Goal: Information Seeking & Learning: Learn about a topic

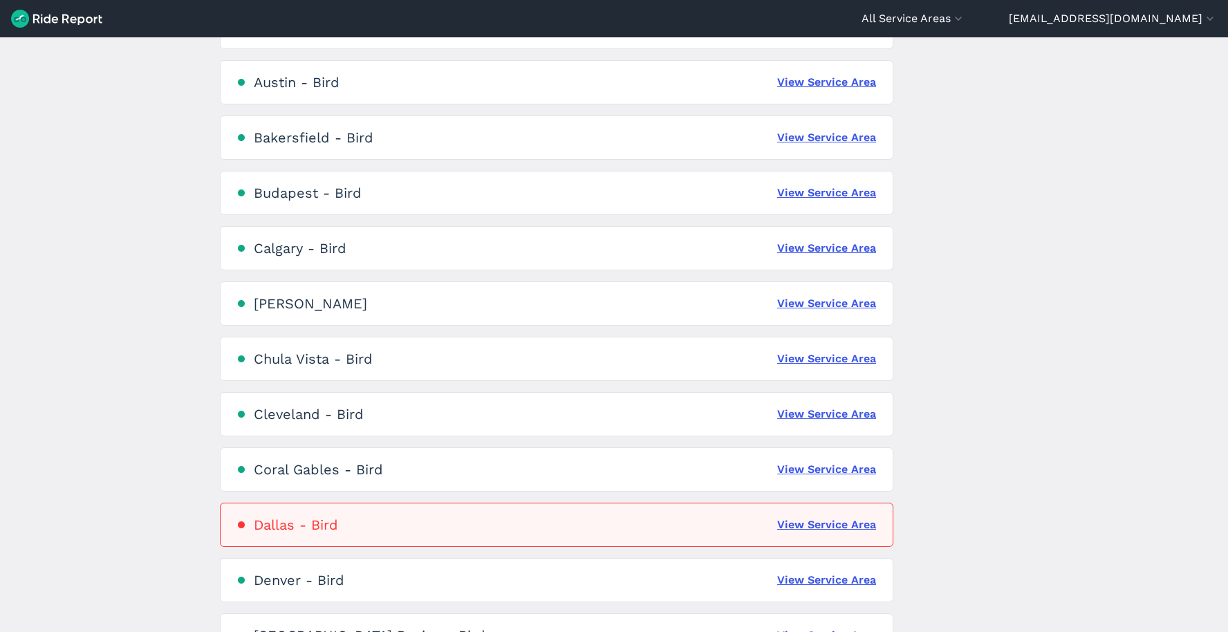
scroll to position [349, 0]
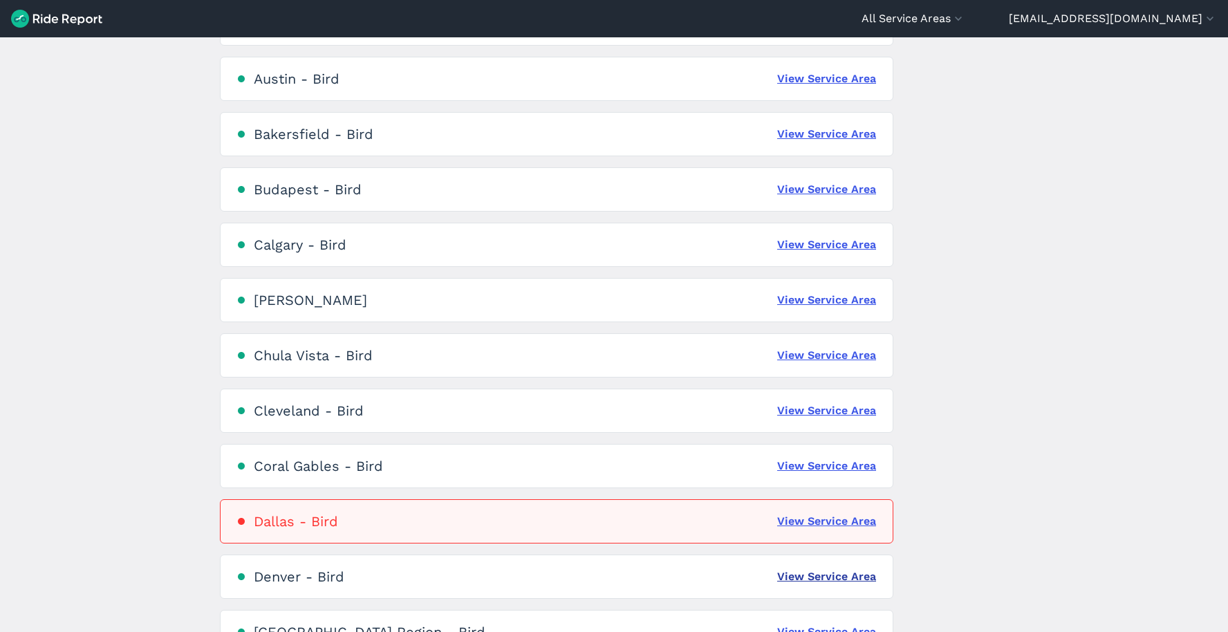
click at [815, 578] on link "View Service Area" at bounding box center [826, 576] width 99 height 17
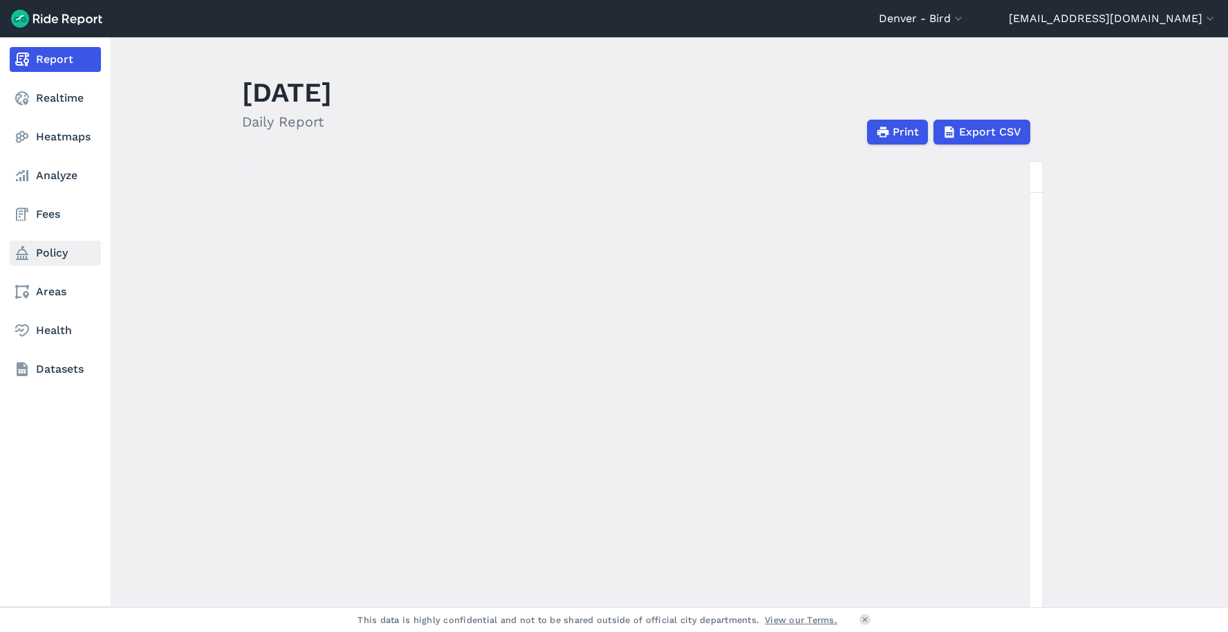
click at [37, 254] on link "Policy" at bounding box center [55, 253] width 91 height 25
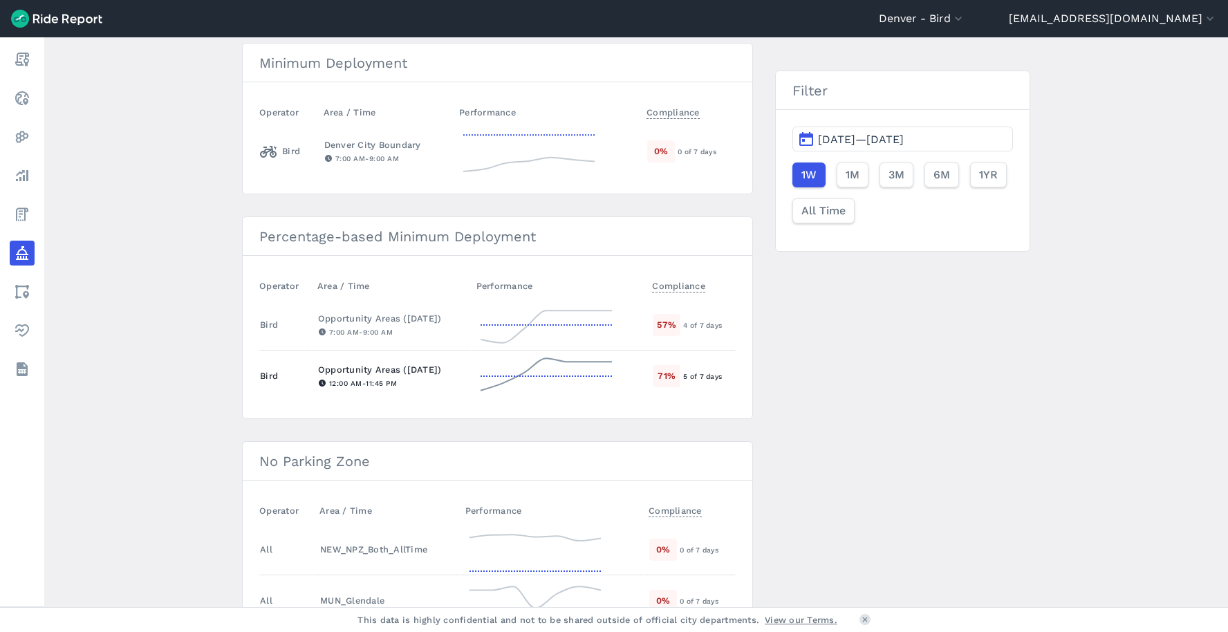
scroll to position [311, 0]
click at [513, 231] on h3 "Percentage-based Minimum Deployment" at bounding box center [498, 234] width 510 height 39
click at [692, 324] on div "4 of 7 days" at bounding box center [708, 323] width 51 height 12
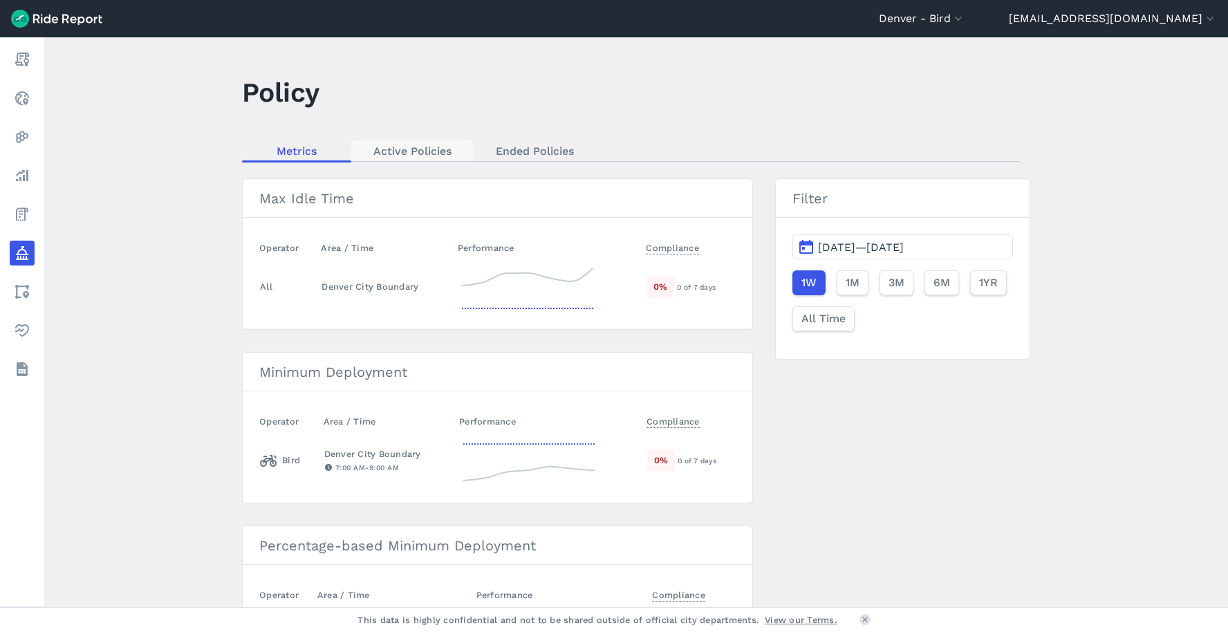
click at [419, 153] on link "Active Policies" at bounding box center [412, 150] width 122 height 21
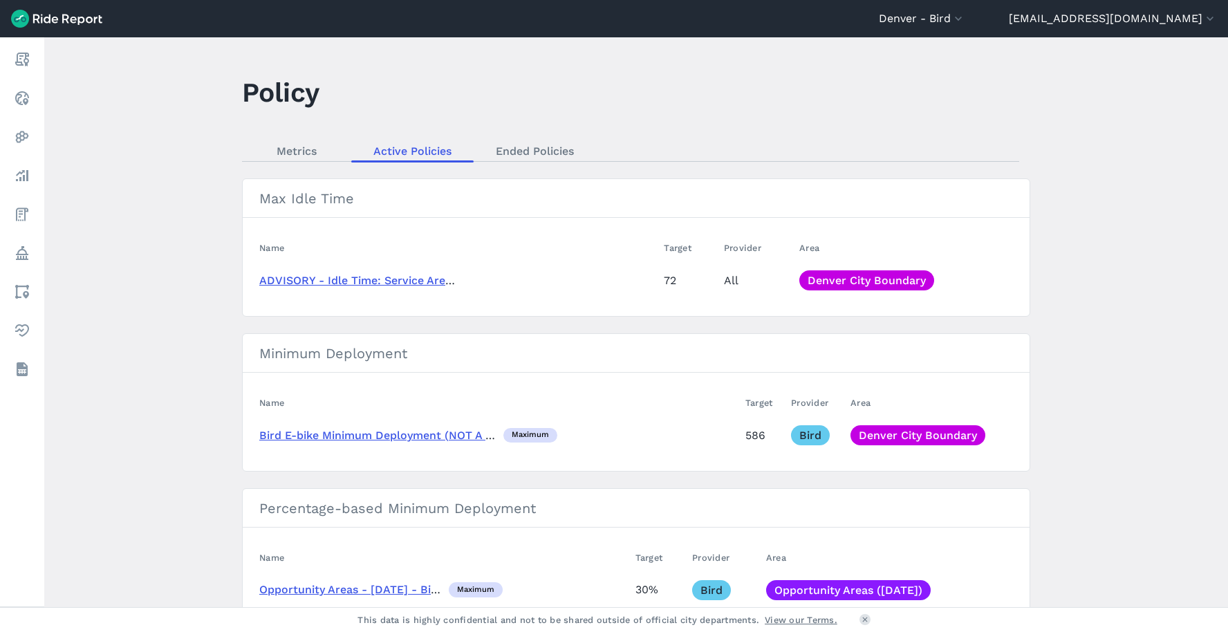
click at [290, 162] on main "Policy Metrics Active Policies Ended Policies Max Idle Time Name Target Provide…" at bounding box center [636, 322] width 1184 height 570
click at [290, 148] on link "Metrics" at bounding box center [296, 150] width 109 height 21
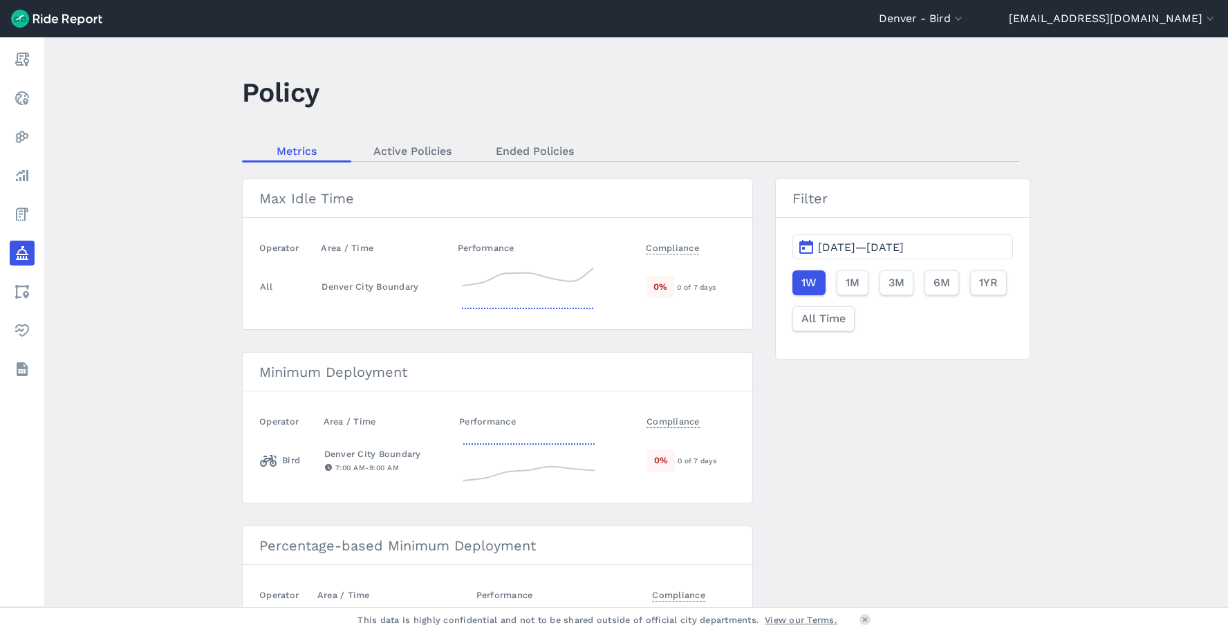
click at [872, 249] on span "[DATE]—[DATE]" at bounding box center [861, 247] width 86 height 13
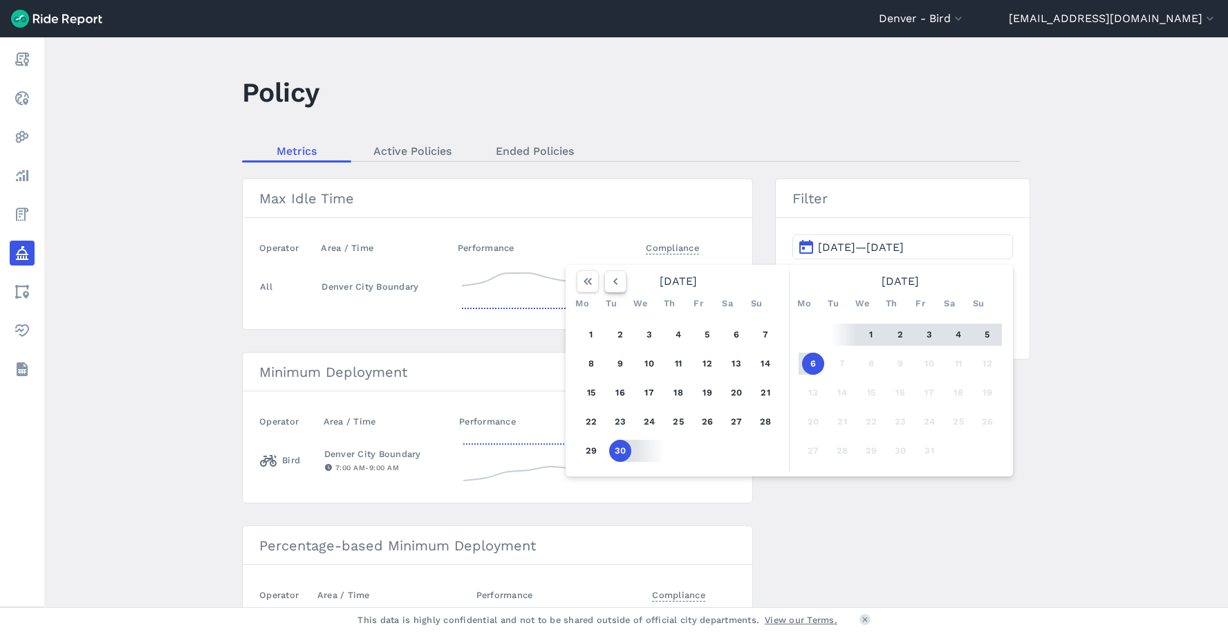
click at [604, 283] on button "button" at bounding box center [615, 281] width 22 height 22
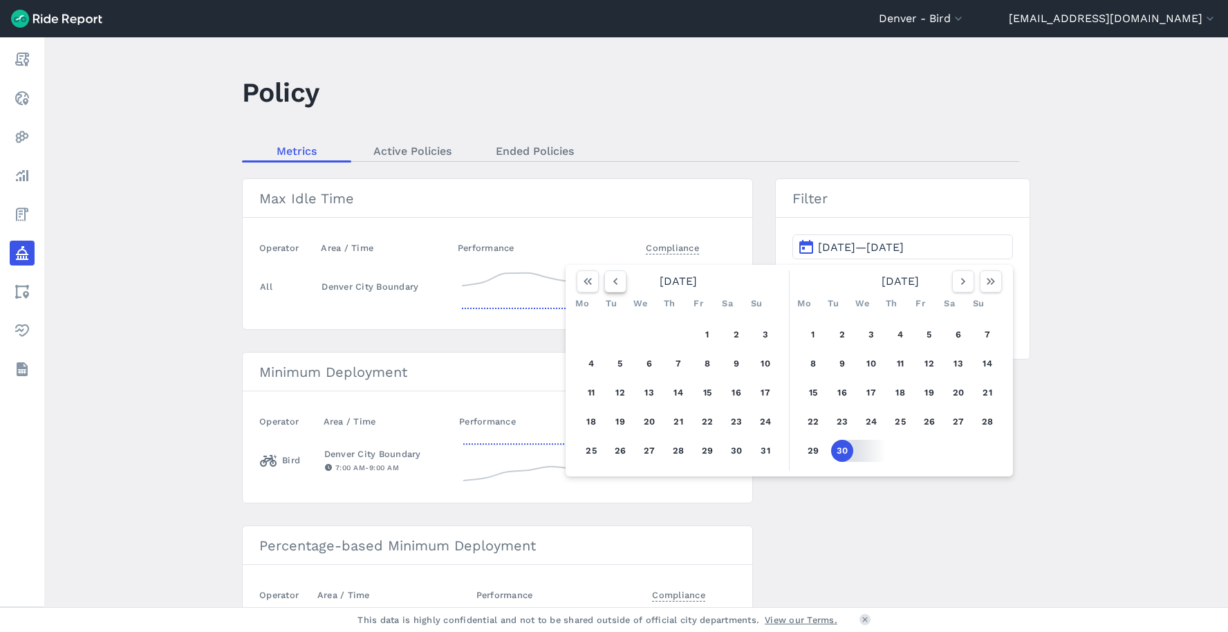
click at [608, 283] on icon "button" at bounding box center [615, 282] width 14 height 14
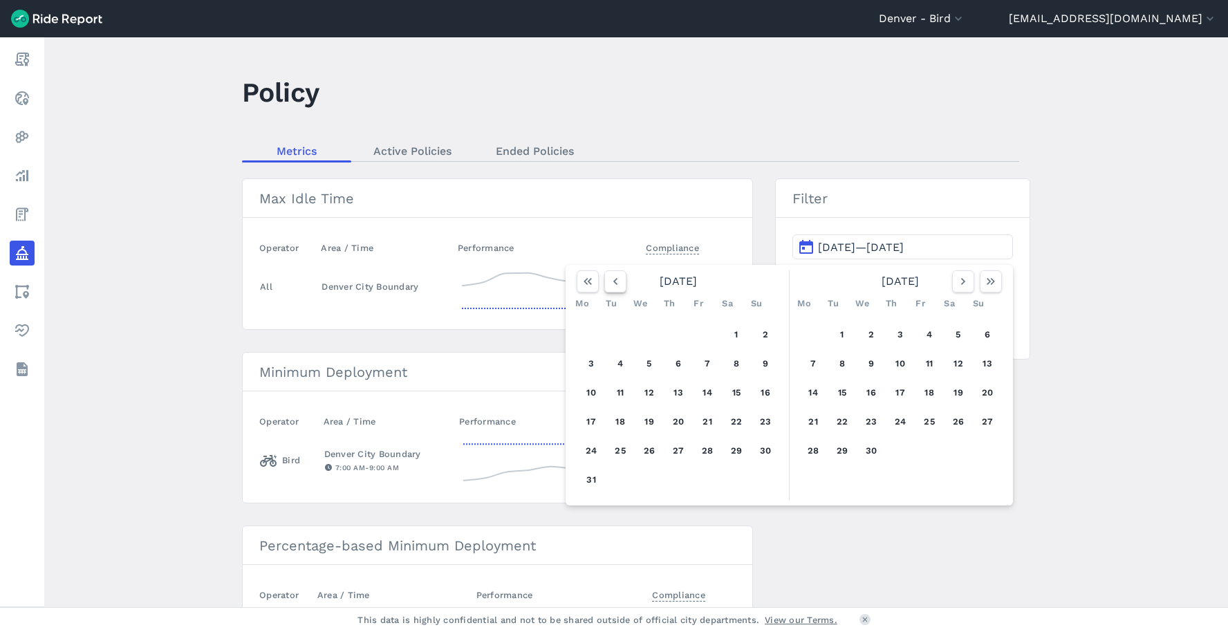
click at [608, 283] on icon "button" at bounding box center [615, 282] width 14 height 14
click at [647, 331] on button "1" at bounding box center [649, 335] width 22 height 22
click at [961, 281] on use "button" at bounding box center [963, 281] width 4 height 7
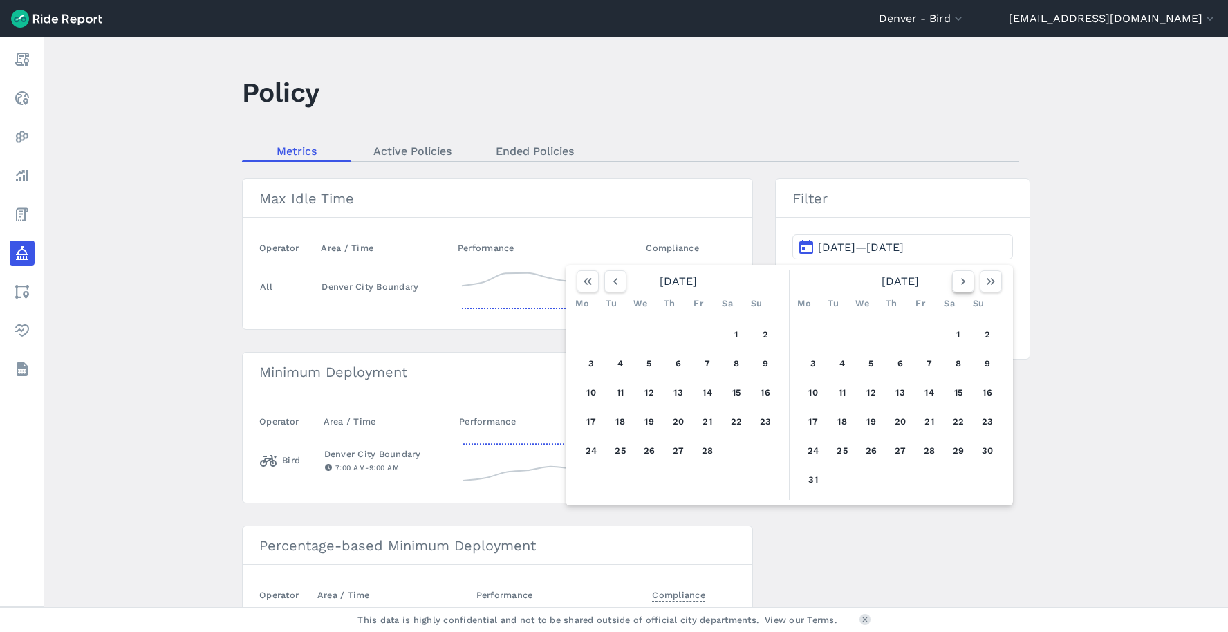
click at [961, 281] on use "button" at bounding box center [963, 281] width 4 height 7
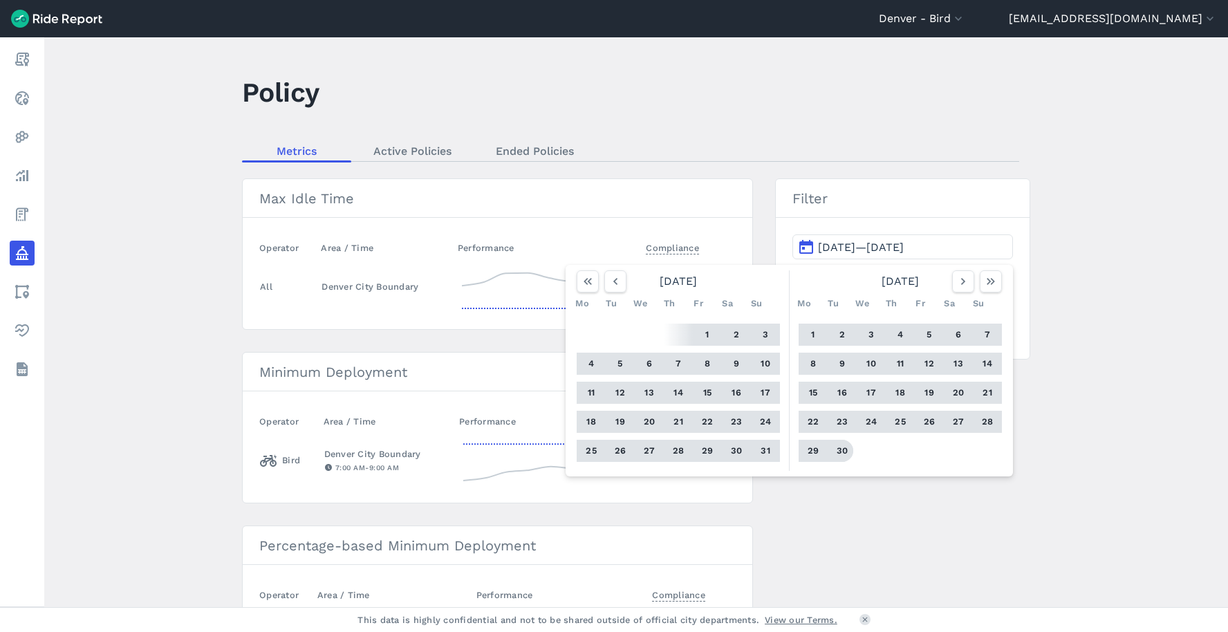
click at [835, 456] on button "30" at bounding box center [842, 451] width 22 height 22
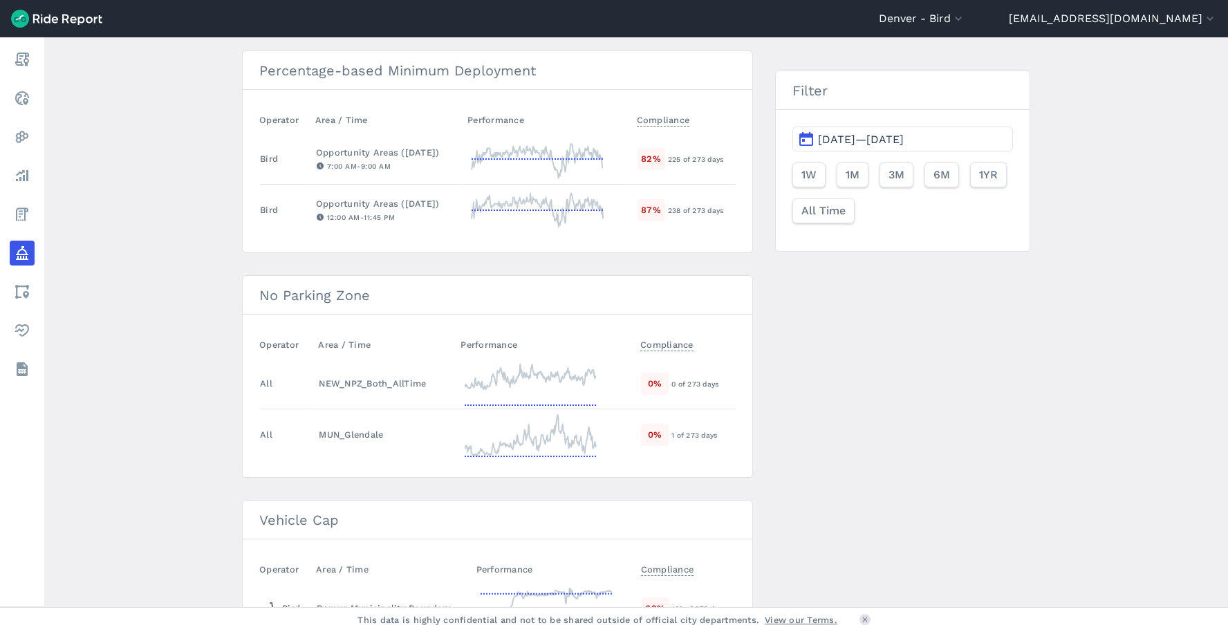
scroll to position [481, 0]
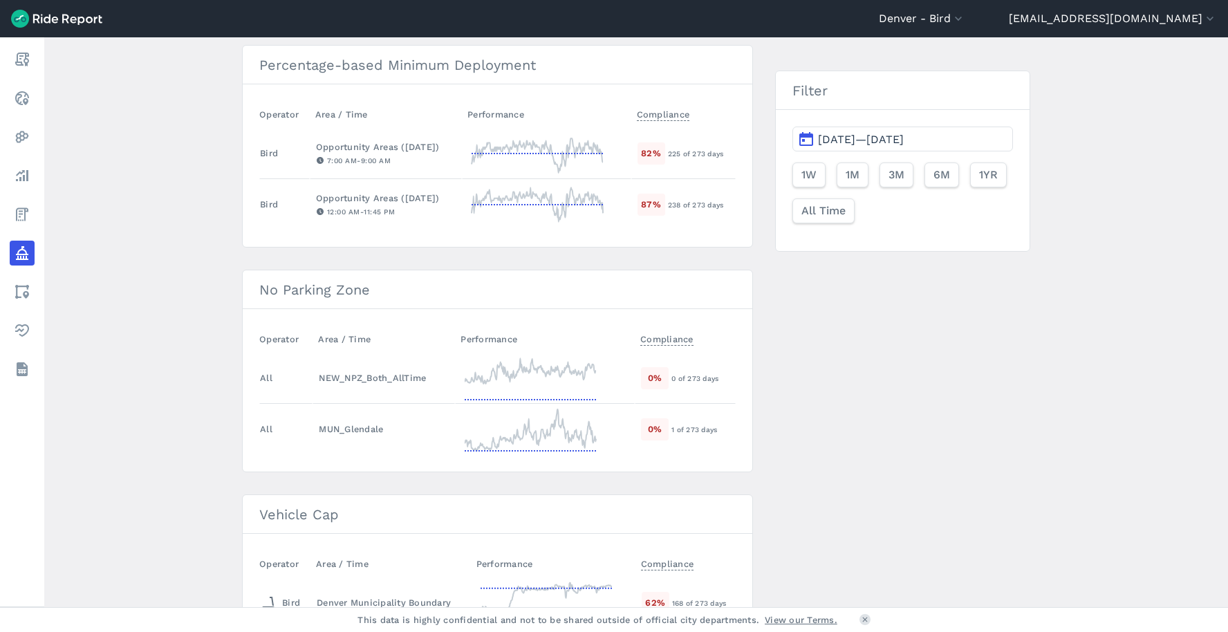
click at [883, 144] on span "[DATE]—[DATE]" at bounding box center [861, 139] width 86 height 13
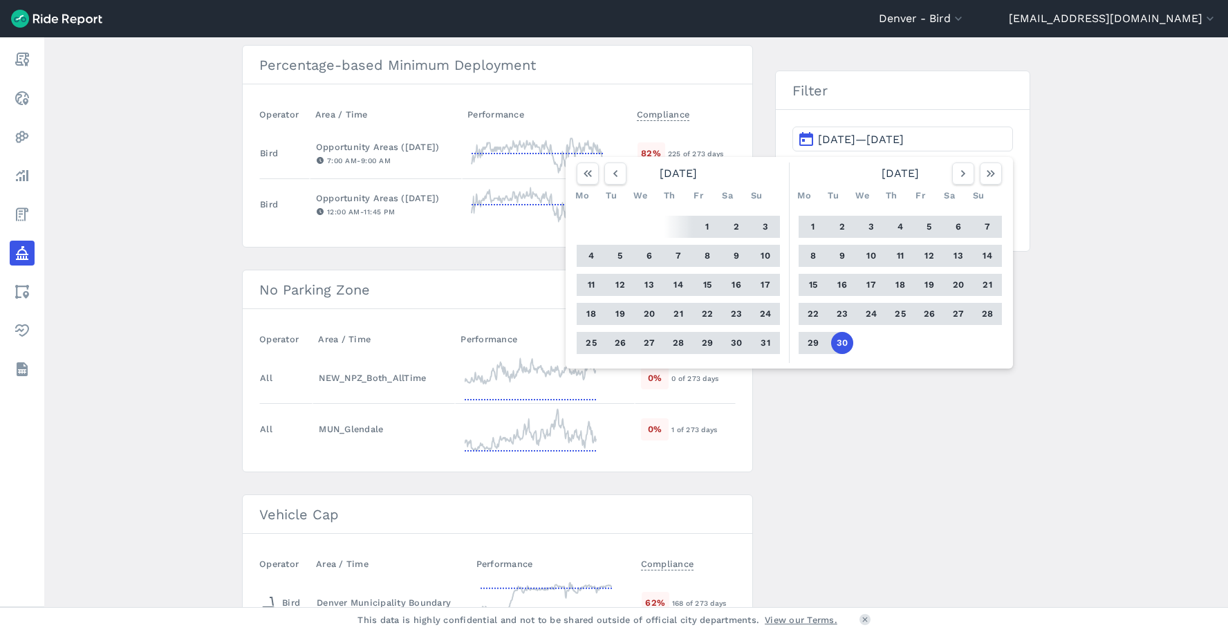
click at [220, 260] on main "Policy Metrics Active Policies Ended Policies Max Idle Time Operator Area / Tim…" at bounding box center [636, 322] width 1184 height 570
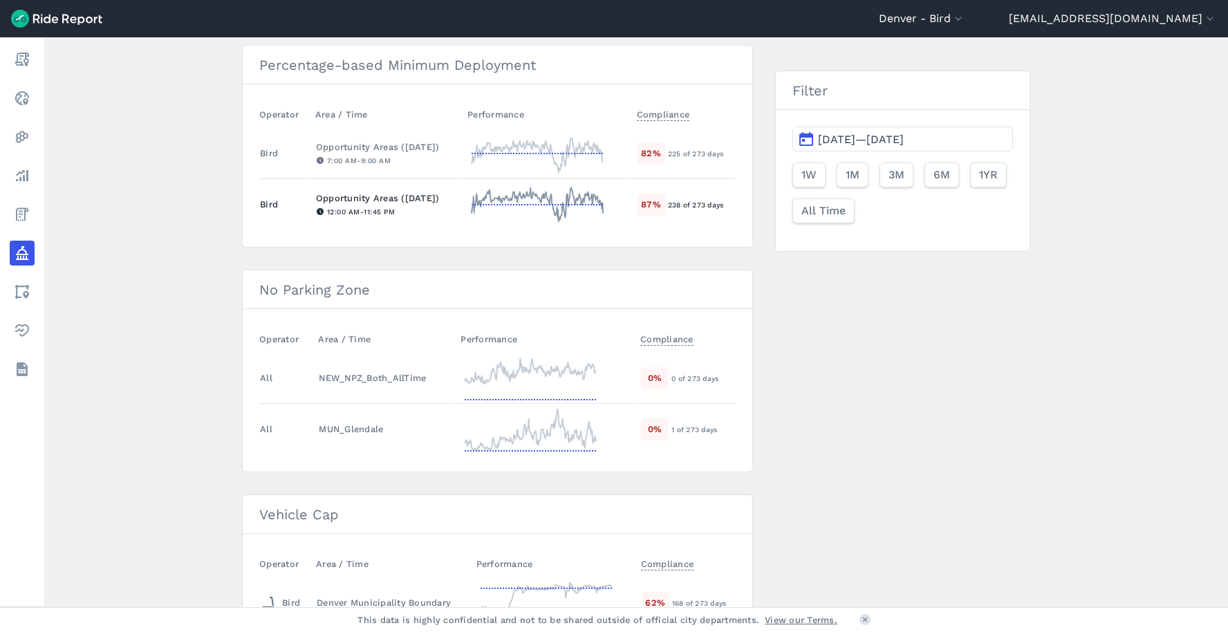
click at [400, 198] on div "Opportunity Areas ([DATE])" at bounding box center [386, 198] width 140 height 13
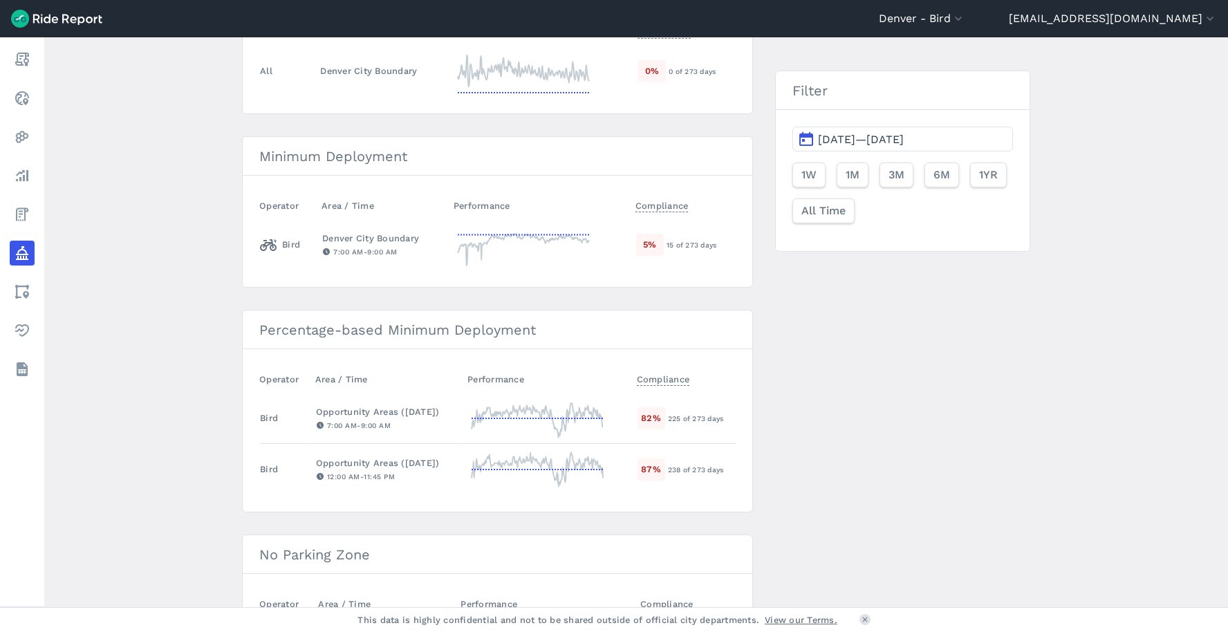
scroll to position [248, 0]
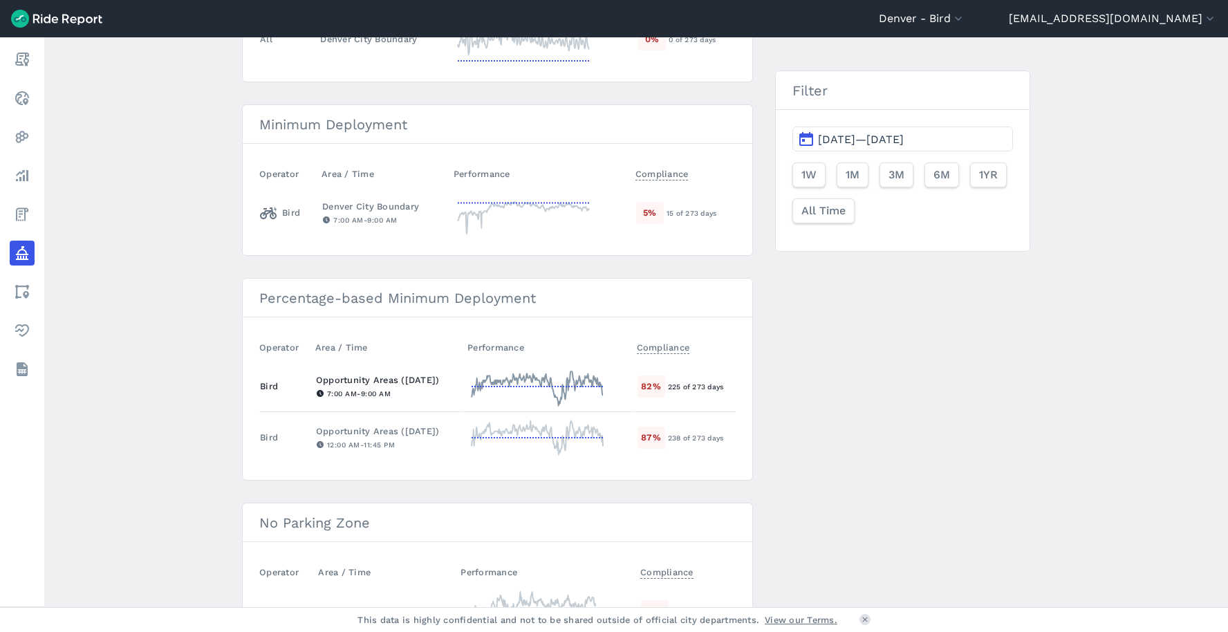
click at [384, 384] on div "Opportunity Areas ([DATE])" at bounding box center [386, 379] width 140 height 13
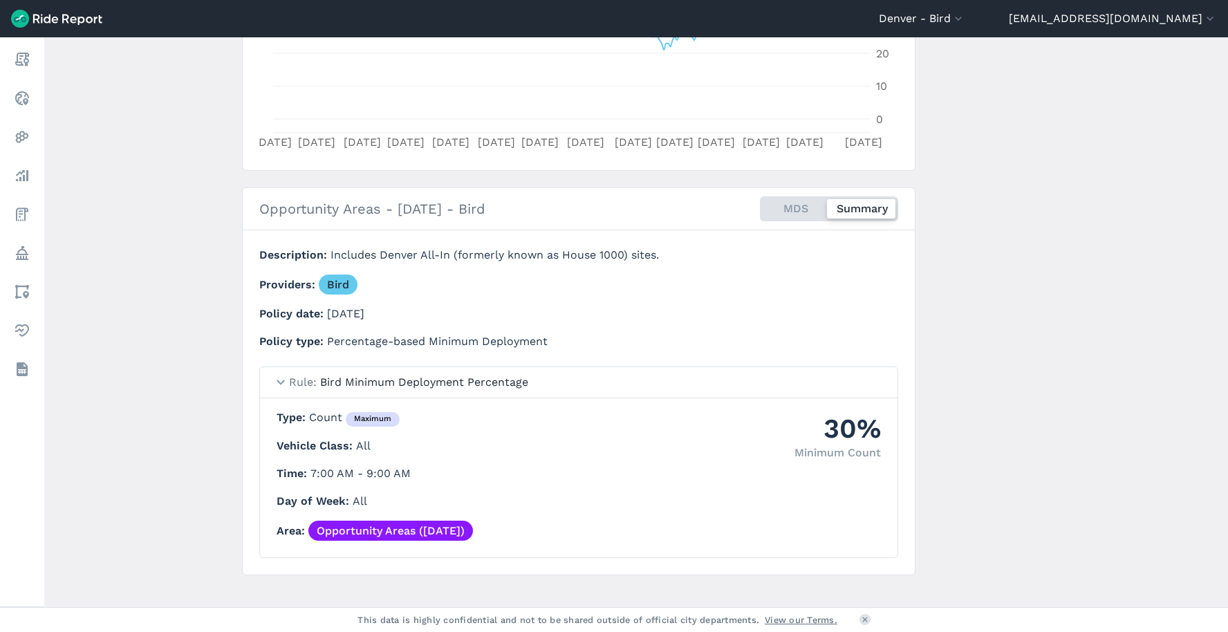
scroll to position [383, 0]
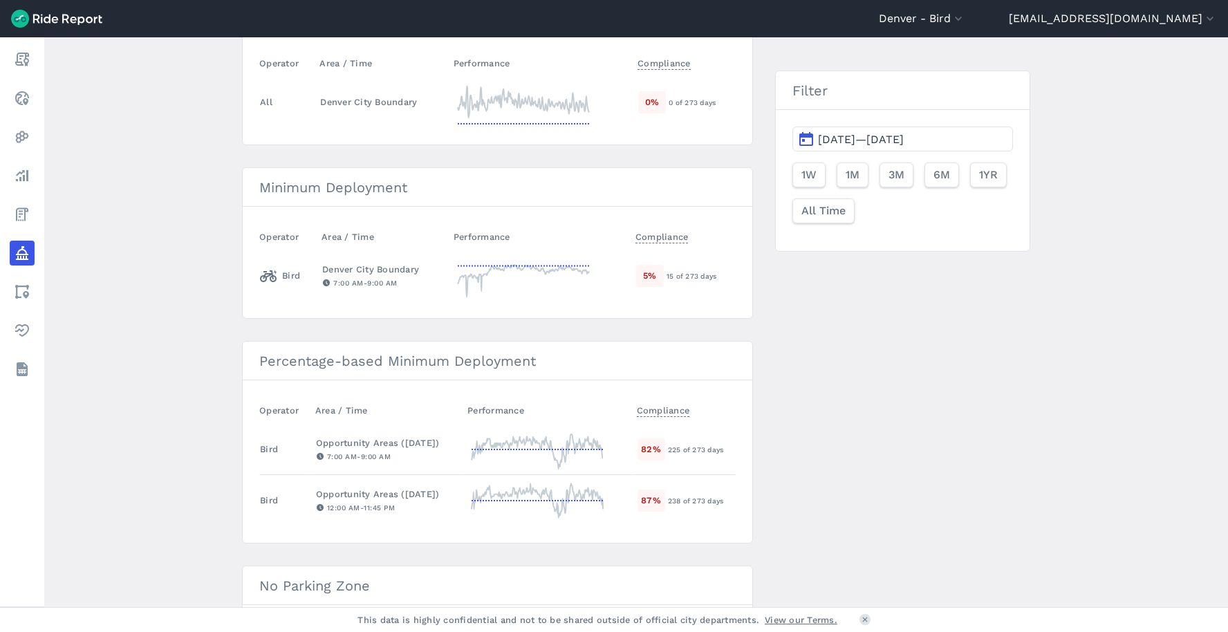
scroll to position [185, 0]
click at [394, 501] on div "12:00 AM - 11:45 PM" at bounding box center [386, 507] width 140 height 12
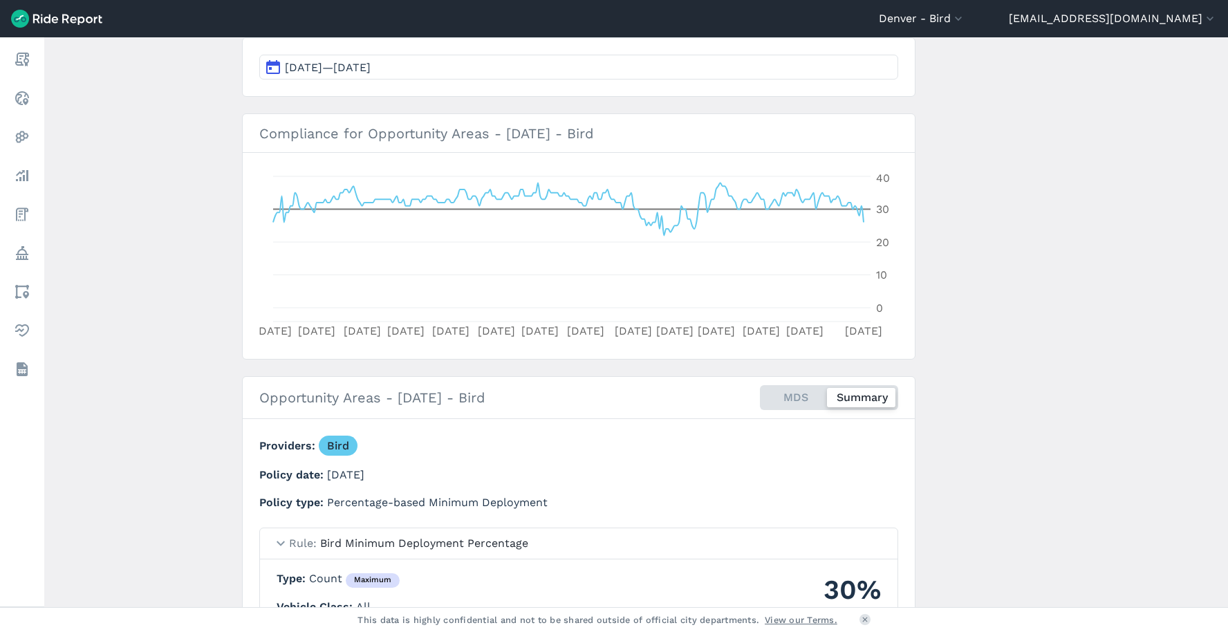
scroll to position [59, 0]
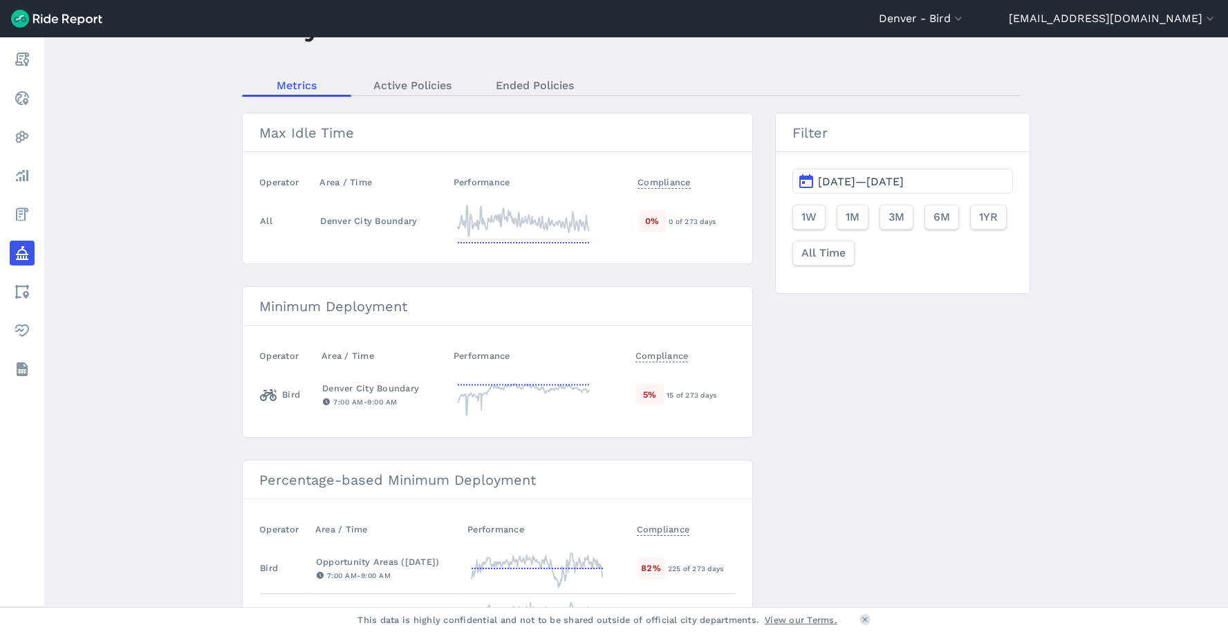
scroll to position [67, 0]
drag, startPoint x: 548, startPoint y: 483, endPoint x: 255, endPoint y: 484, distance: 293.2
click at [255, 484] on h3 "Percentage-based Minimum Deployment" at bounding box center [498, 478] width 510 height 39
copy h3 "Percentage-based Minimum Deployment"
